Goal: Task Accomplishment & Management: Use online tool/utility

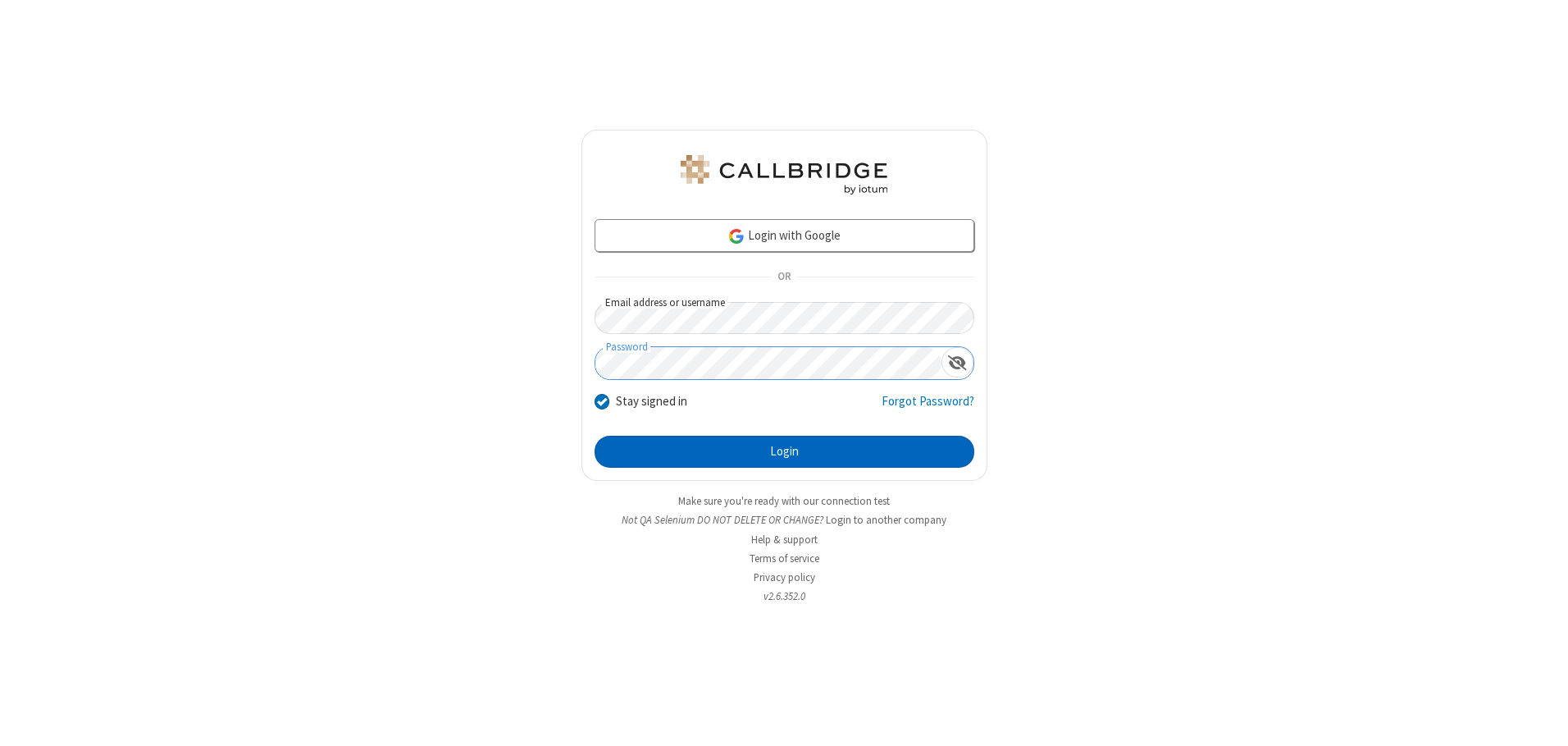
click at [784, 451] on button "Login" at bounding box center [784, 451] width 380 height 32
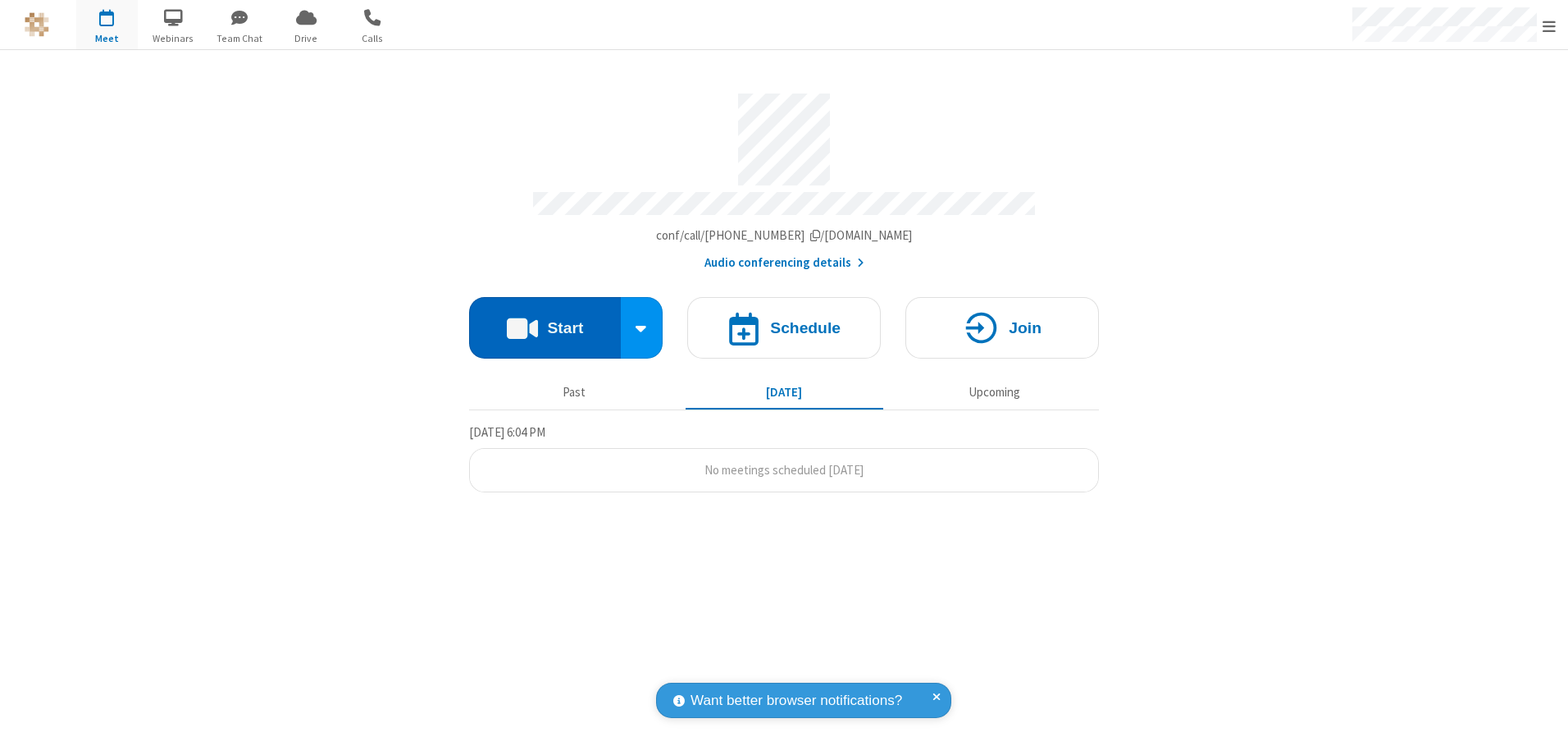
click at [544, 322] on button "Start" at bounding box center [545, 327] width 152 height 62
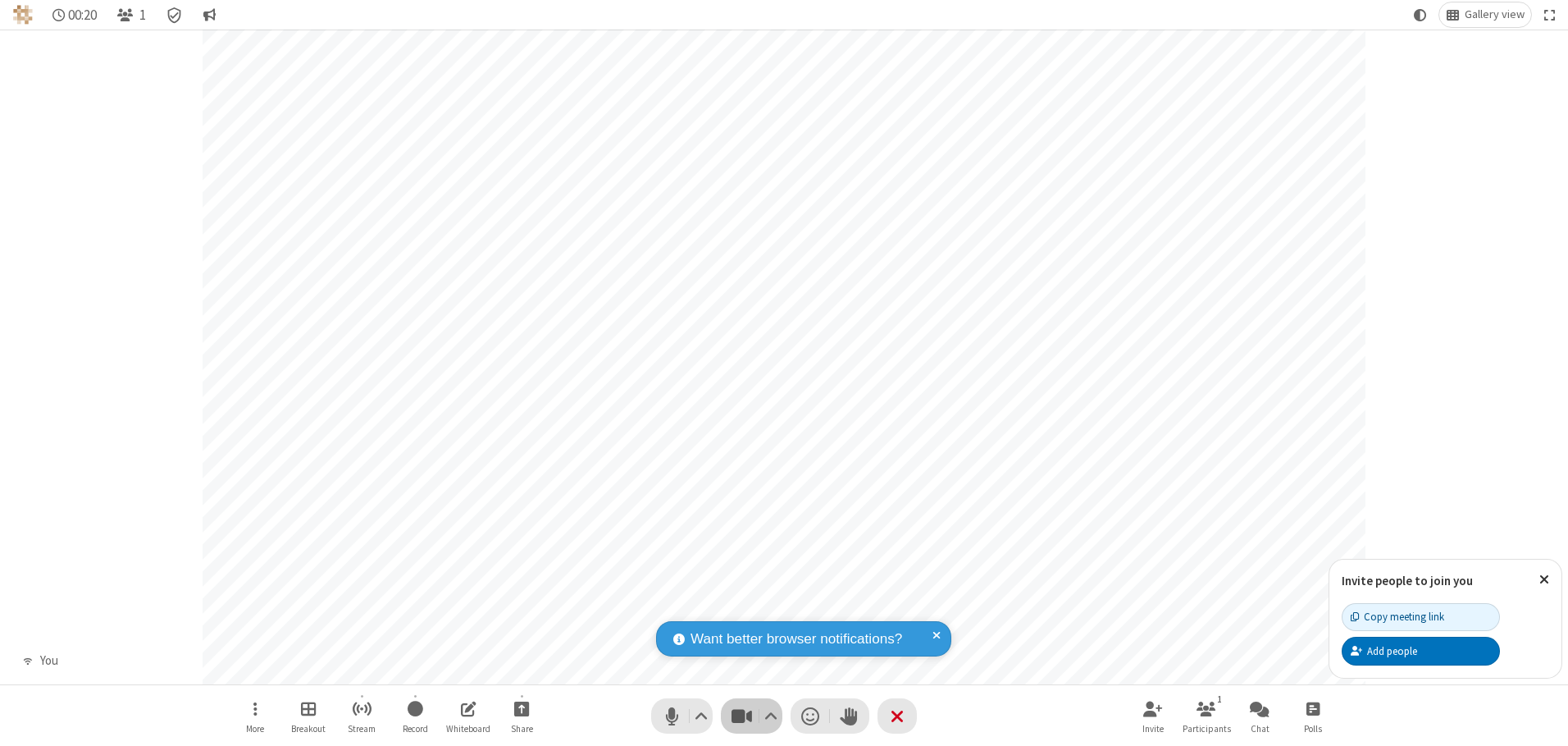
click at [741, 715] on span "Stop video (Alt+V)" at bounding box center [741, 715] width 25 height 24
click at [741, 715] on span "Start video (Alt+V)" at bounding box center [741, 715] width 25 height 24
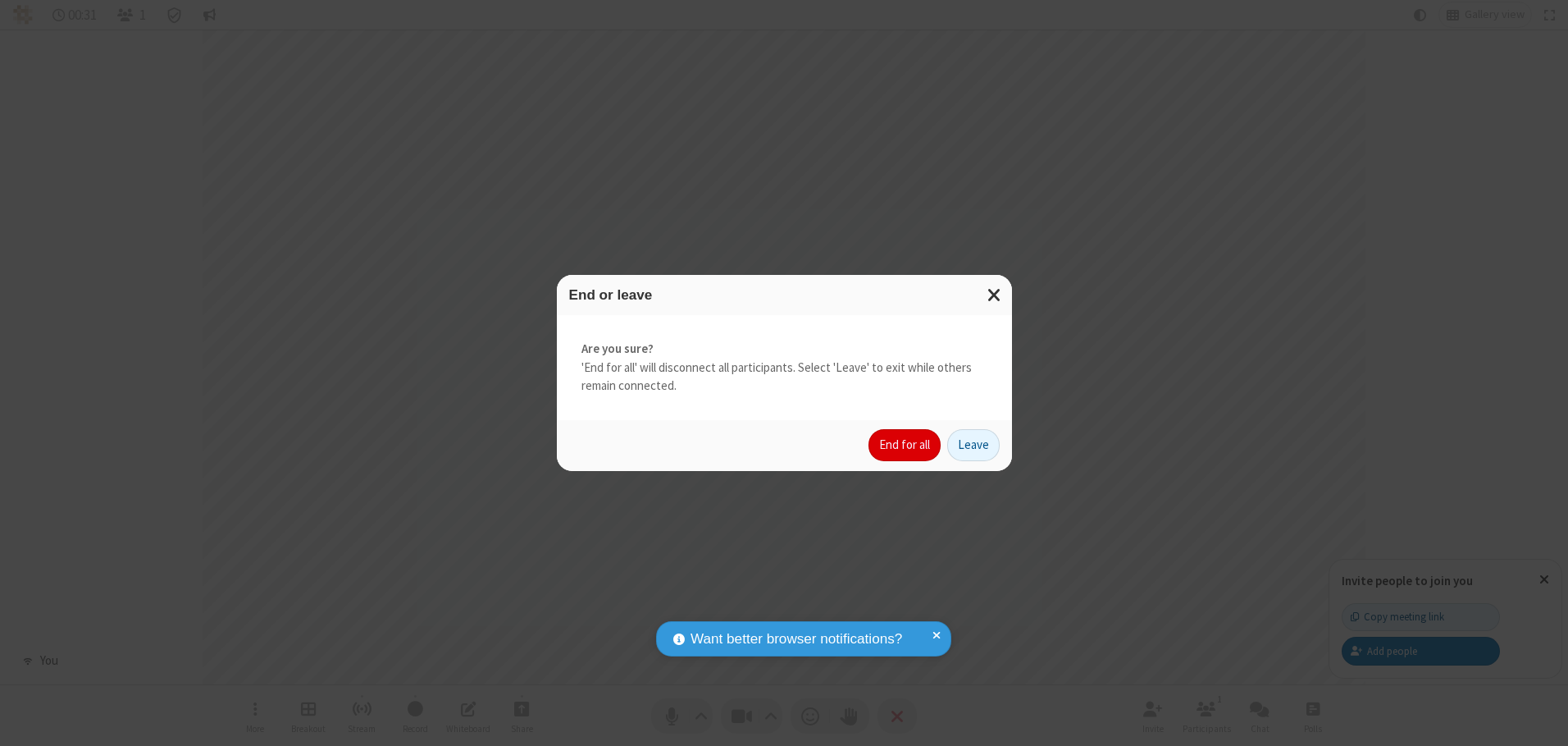
click at [906, 445] on button "End for all" at bounding box center [905, 445] width 72 height 32
